Goal: Task Accomplishment & Management: Use online tool/utility

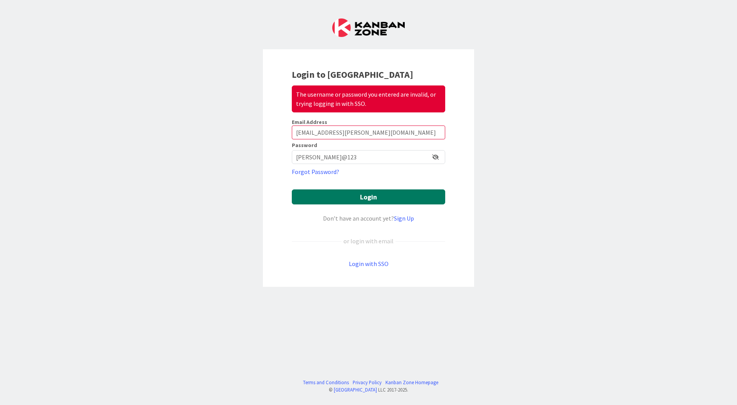
click at [378, 199] on button "Login" at bounding box center [368, 197] width 153 height 15
click at [360, 196] on button "Login" at bounding box center [368, 197] width 153 height 15
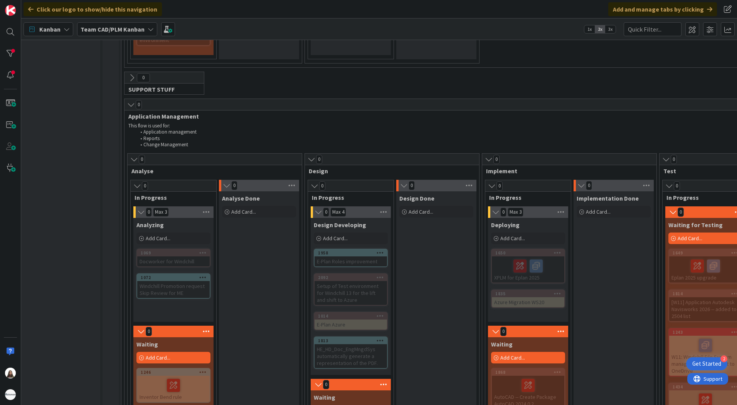
scroll to position [347, 4]
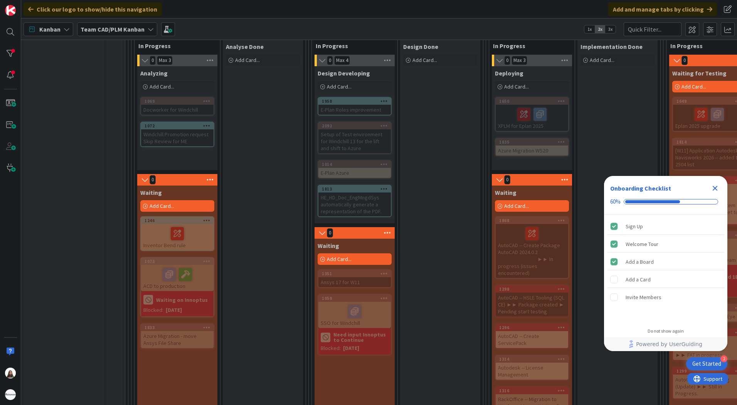
scroll to position [462, 0]
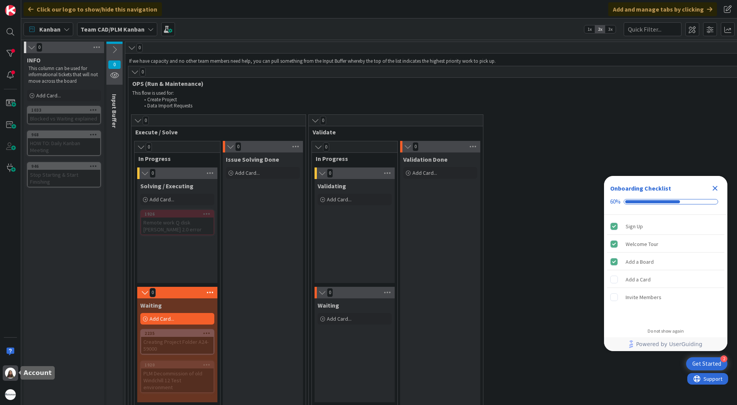
click at [13, 373] on img at bounding box center [10, 373] width 11 height 11
